Goal: Ask a question

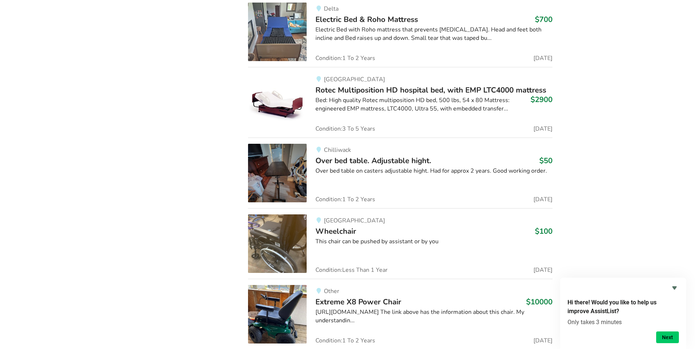
scroll to position [1496, 0]
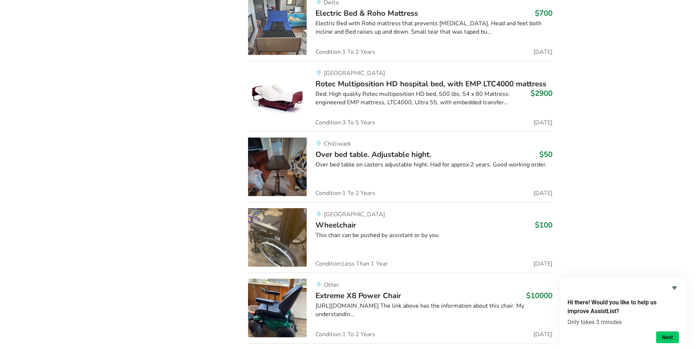
click at [273, 232] on img at bounding box center [277, 237] width 59 height 59
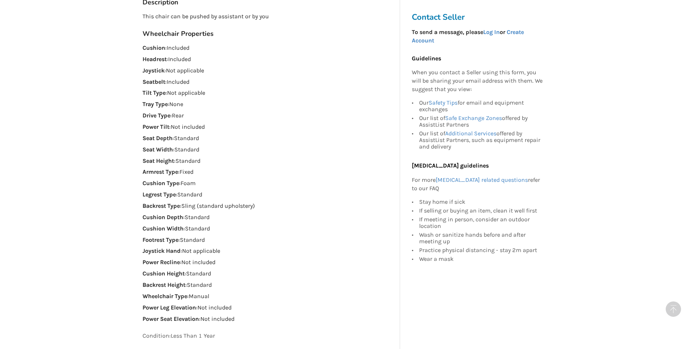
scroll to position [439, 0]
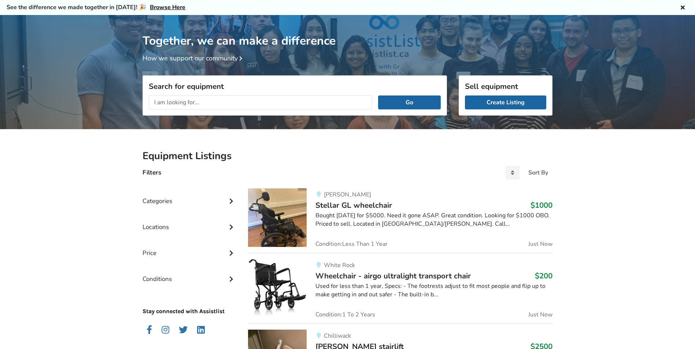
scroll to position [37, 0]
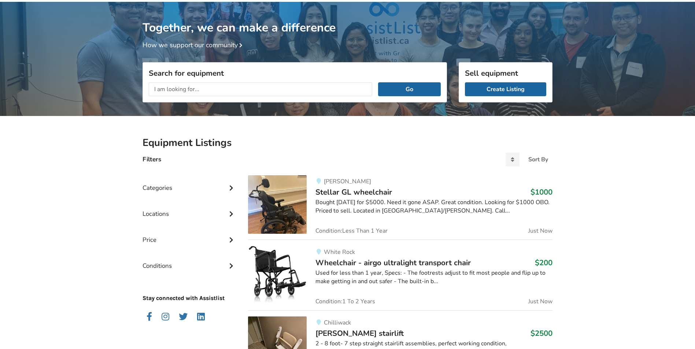
click at [227, 212] on icon at bounding box center [230, 213] width 7 height 6
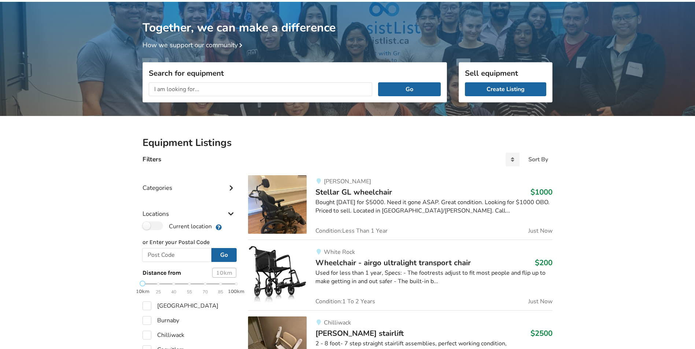
click at [227, 212] on icon at bounding box center [230, 213] width 7 height 6
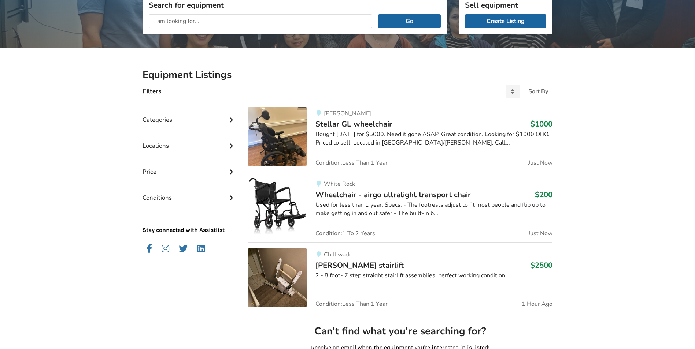
scroll to position [0, 0]
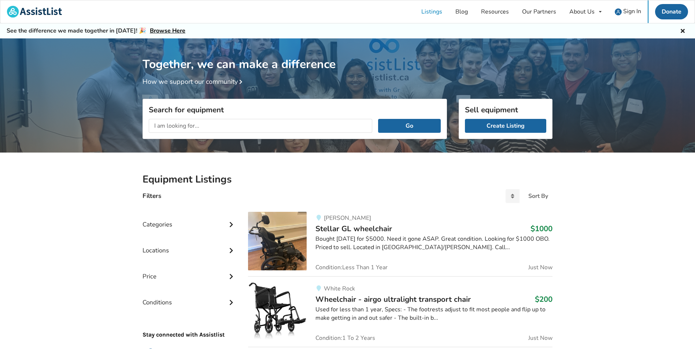
click at [229, 248] on icon at bounding box center [230, 250] width 7 height 6
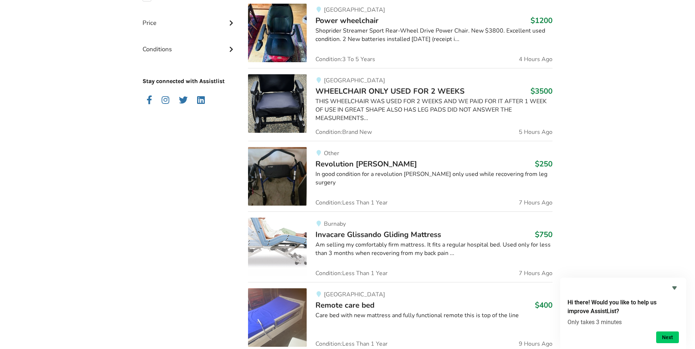
scroll to position [21, 0]
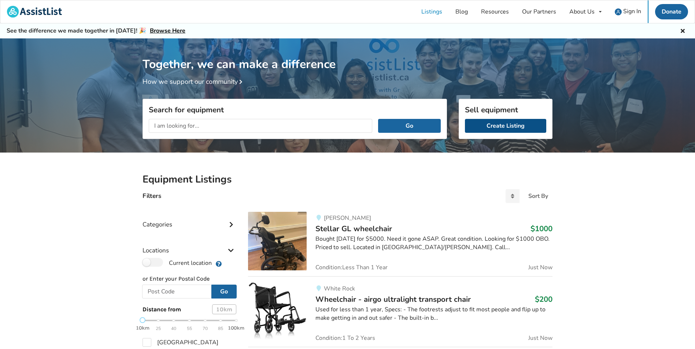
click at [498, 129] on link "Create Listing" at bounding box center [505, 126] width 81 height 14
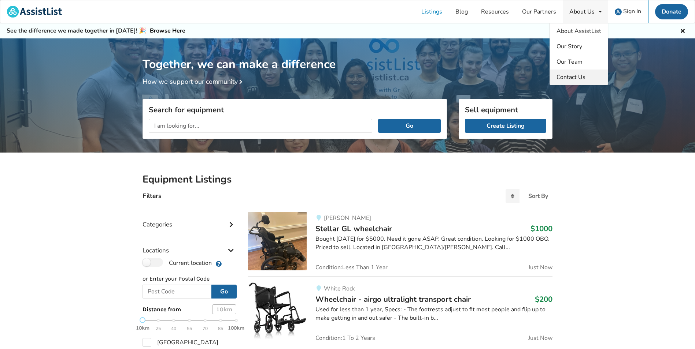
click at [574, 78] on span "Contact Us" at bounding box center [570, 77] width 29 height 8
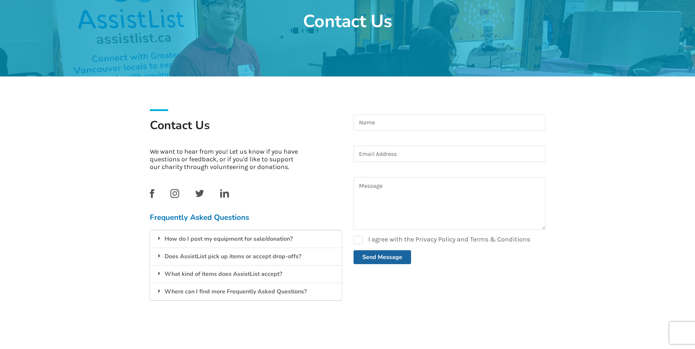
scroll to position [73, 0]
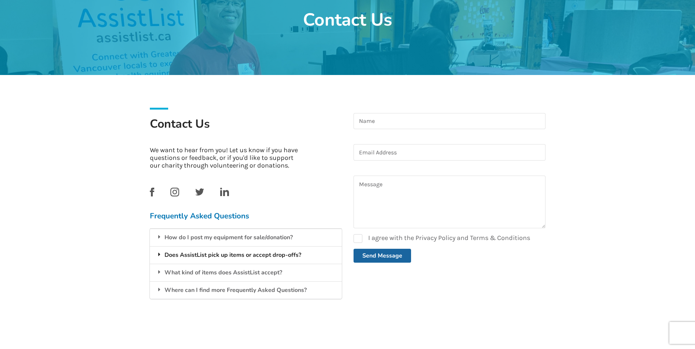
click at [260, 252] on div "Does AssistList pick up items or accept drop-offs?" at bounding box center [246, 255] width 192 height 18
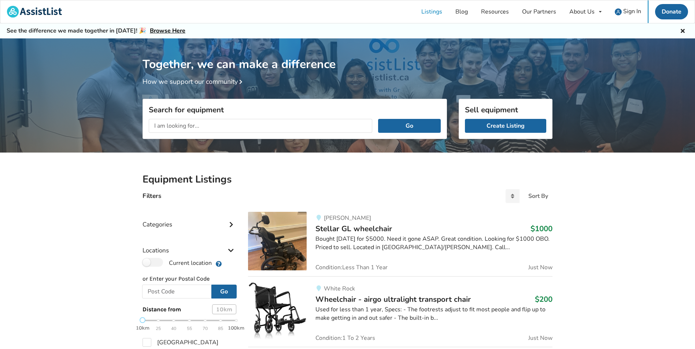
scroll to position [23, 0]
